Goal: Find specific page/section: Find specific page/section

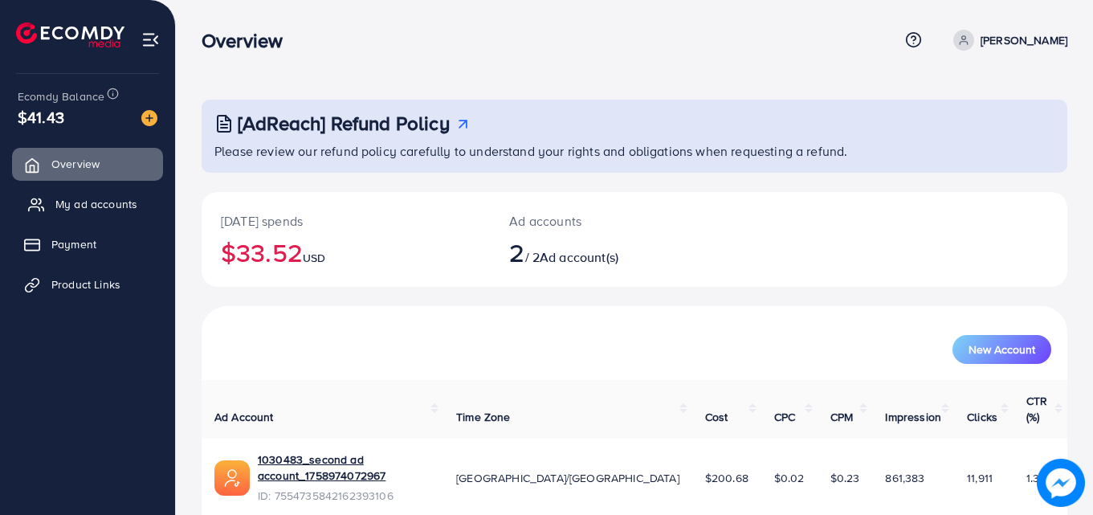
click at [90, 200] on span "My ad accounts" at bounding box center [96, 204] width 82 height 16
